Goal: Find specific page/section: Find specific page/section

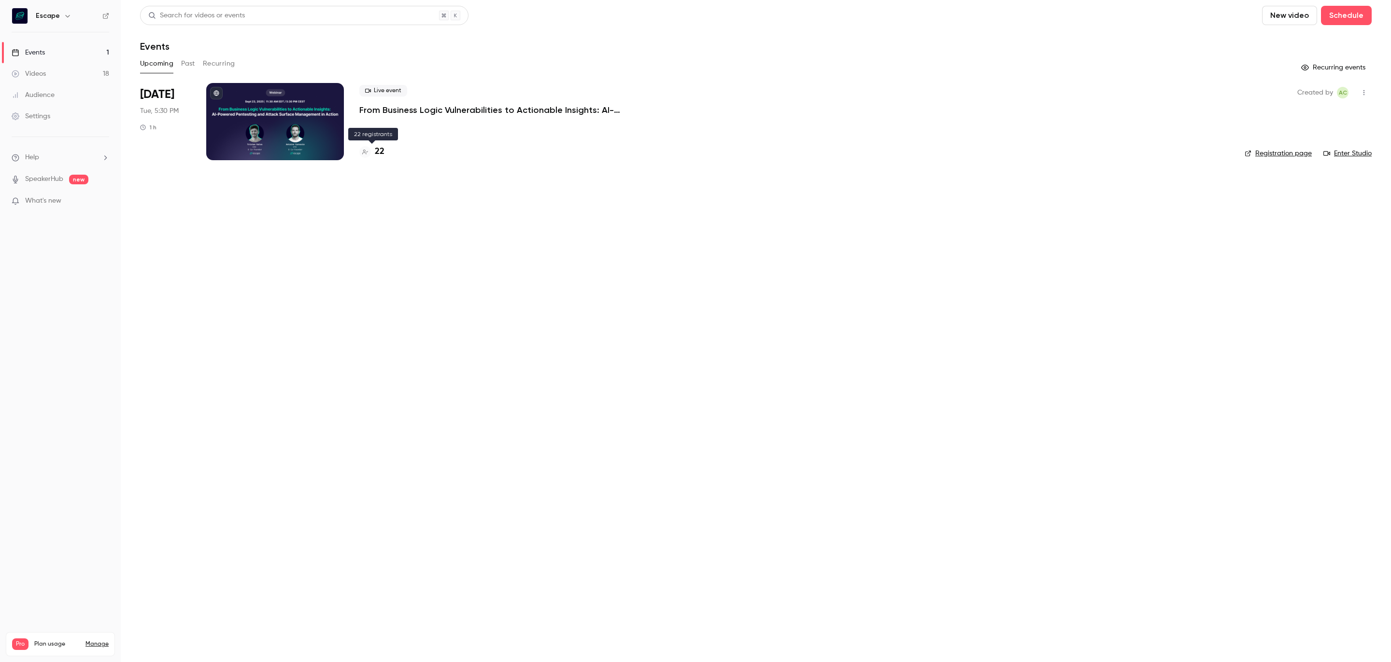
click at [379, 155] on h4 "22" at bounding box center [380, 151] width 10 height 13
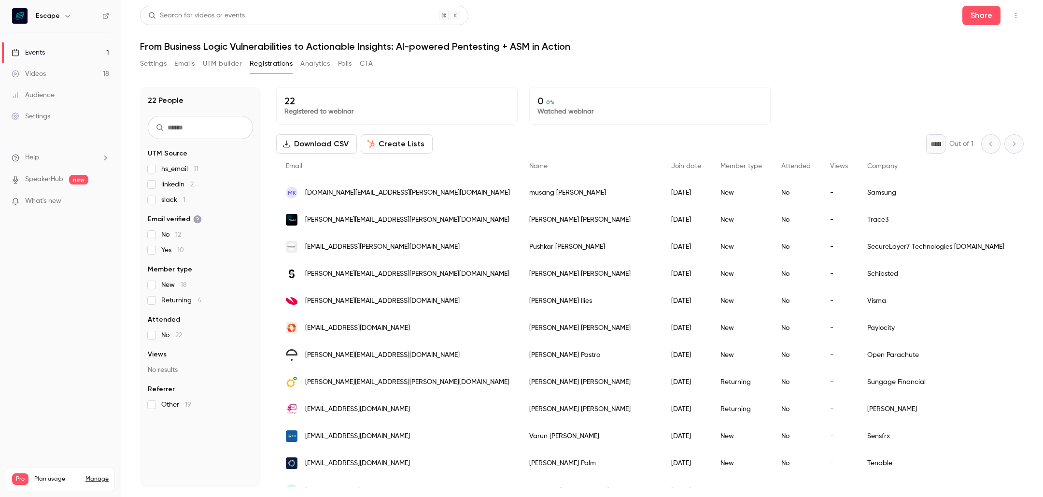
click at [104, 394] on nav "Escape Events 1 Videos 18 Audience Settings Help SpeakerHub new What's new Pro …" at bounding box center [60, 248] width 121 height 497
